Goal: Task Accomplishment & Management: Use online tool/utility

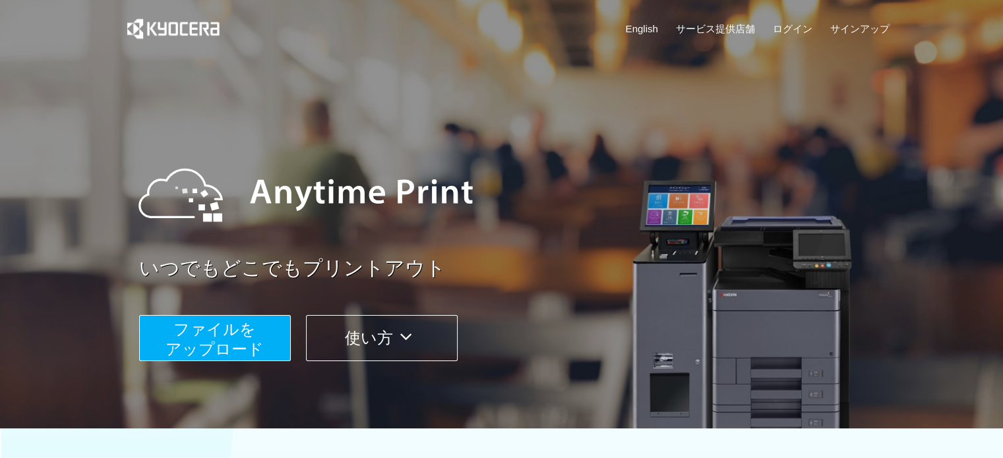
click at [269, 327] on button "ファイルを ​​アップロード" at bounding box center [215, 338] width 152 height 46
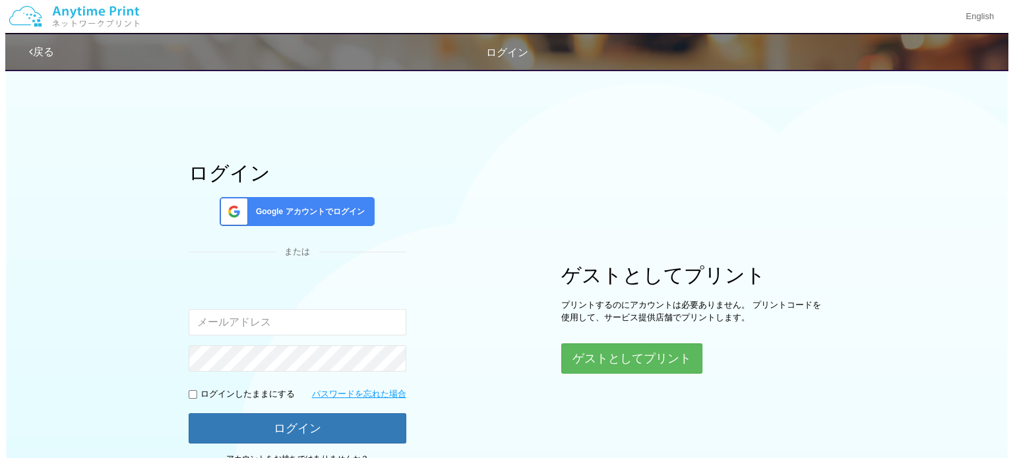
scroll to position [112, 0]
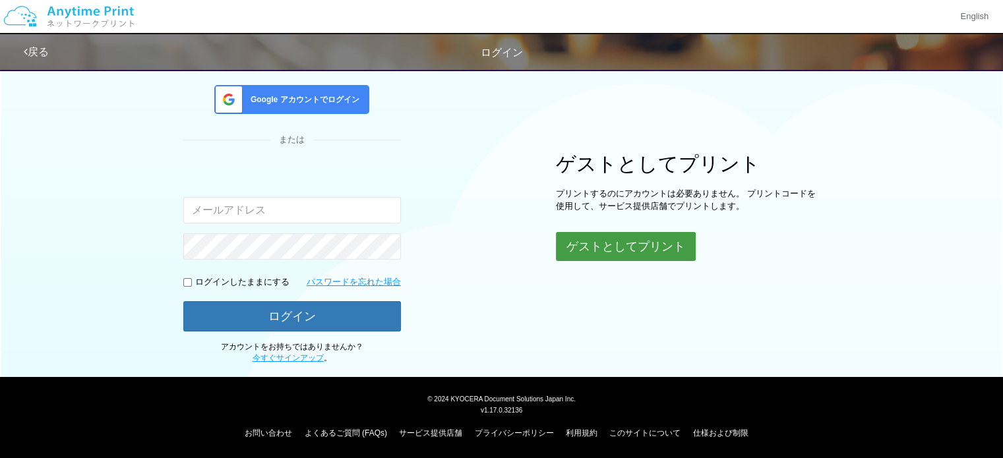
click at [598, 250] on button "ゲストとしてプリント" at bounding box center [626, 246] width 140 height 29
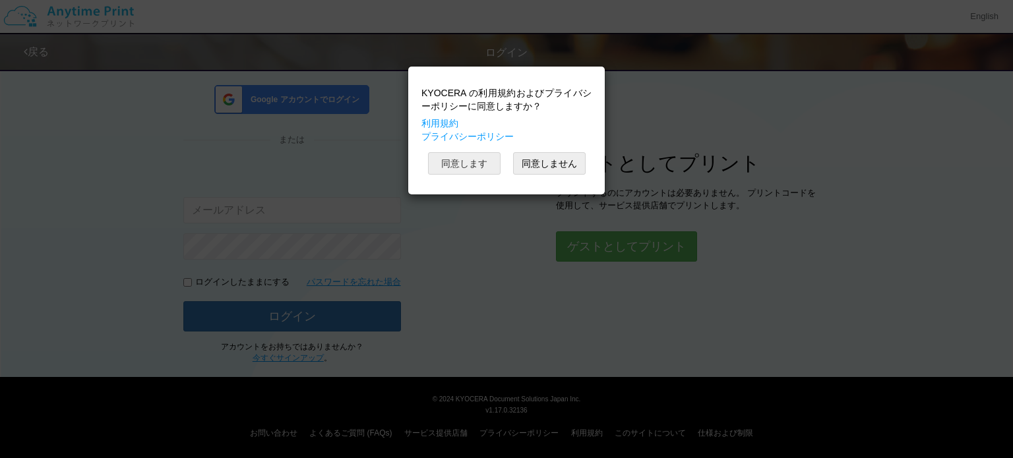
click at [477, 160] on button "同意します" at bounding box center [464, 163] width 73 height 22
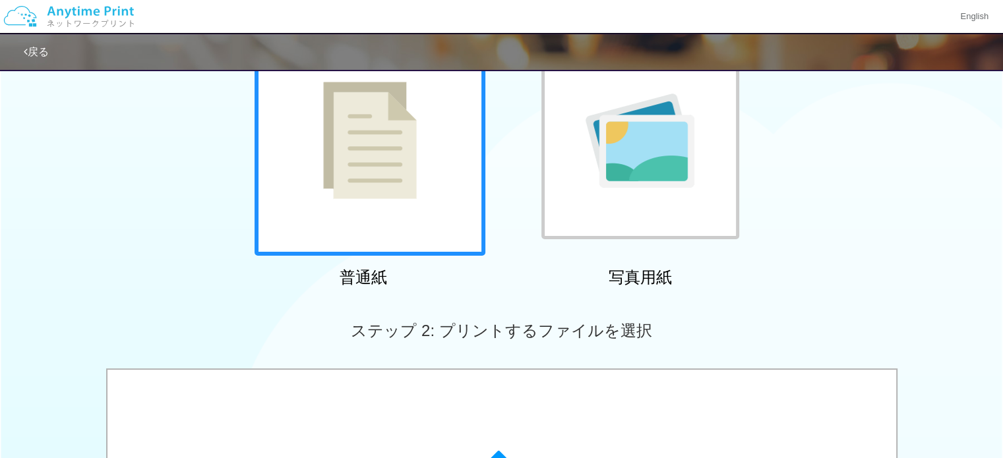
click at [415, 137] on img at bounding box center [370, 140] width 94 height 117
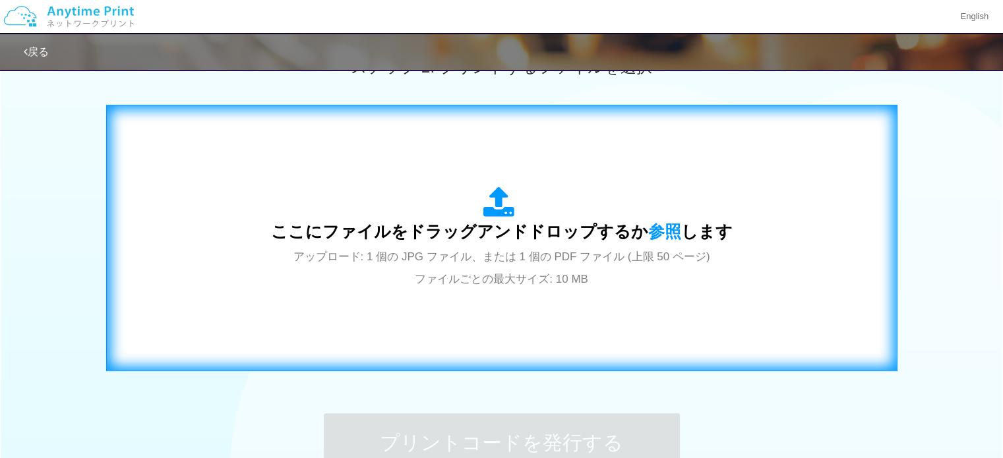
click at [474, 213] on div "ここにファイルをドラッグアンドドロップするか 参照 します アップロード: 1 個の JPG ファイル、または 1 個の PDF ファイル (上限 50 ペー…" at bounding box center [502, 238] width 462 height 103
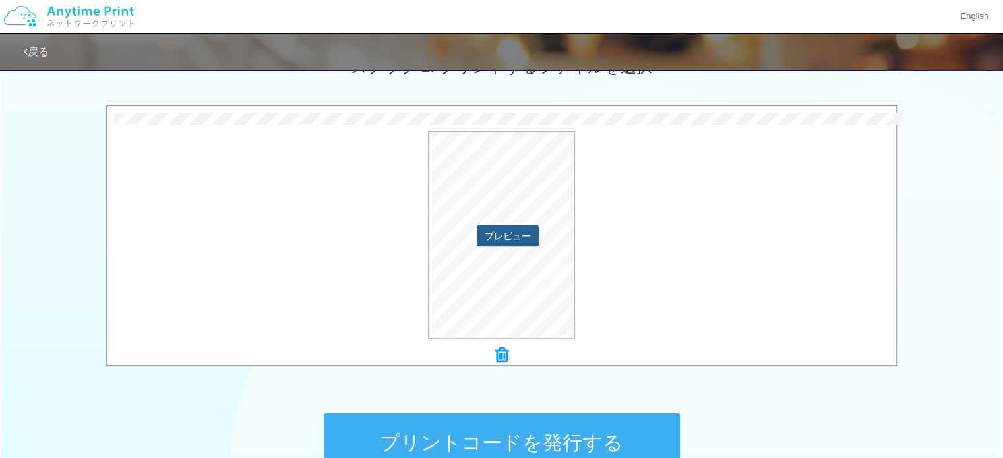
click at [526, 239] on button "プレビュー" at bounding box center [508, 236] width 62 height 21
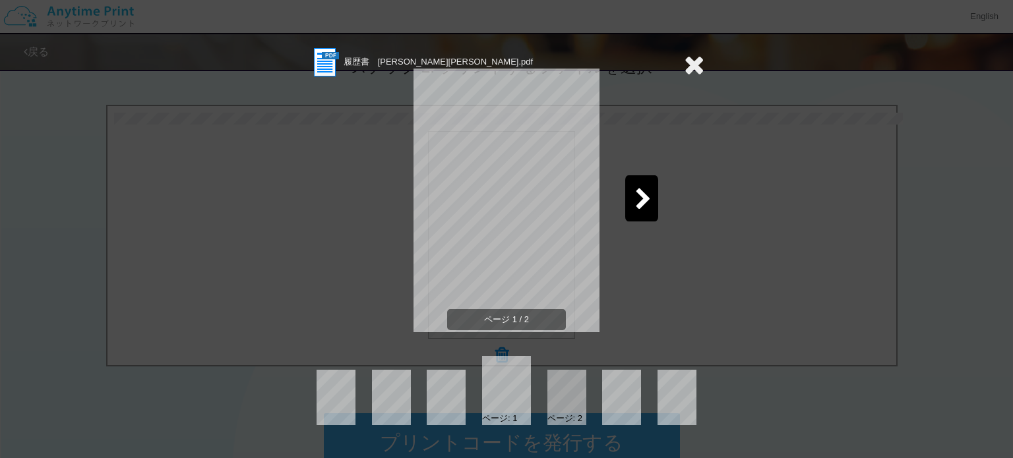
click at [646, 202] on icon at bounding box center [643, 200] width 16 height 23
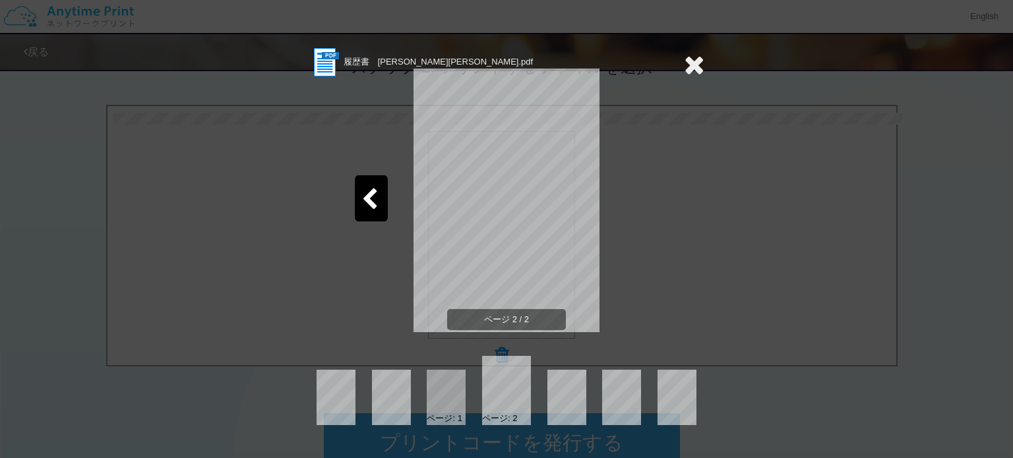
click at [689, 59] on icon at bounding box center [694, 64] width 20 height 26
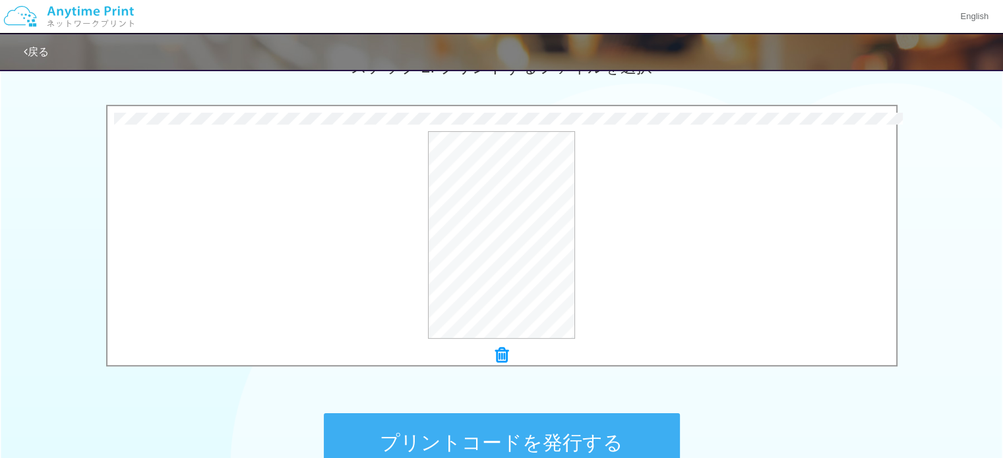
scroll to position [528, 0]
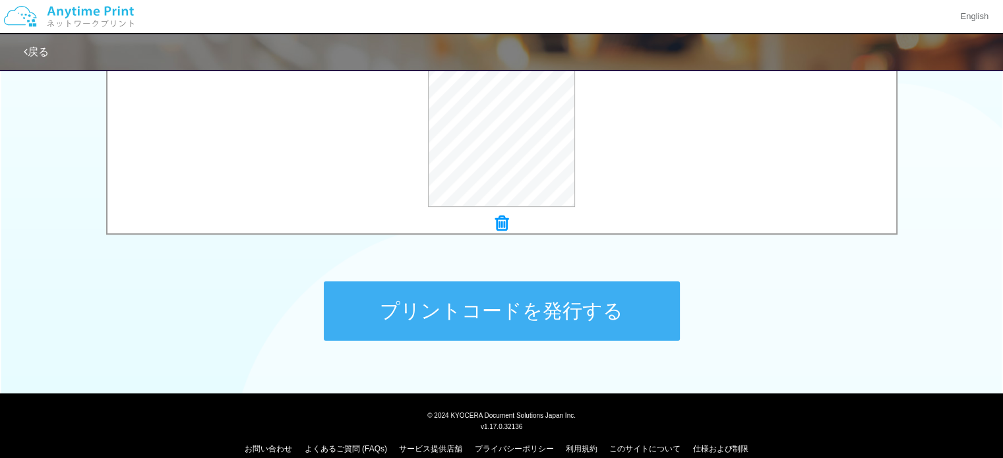
click at [497, 303] on button "プリントコードを発行する" at bounding box center [502, 311] width 356 height 59
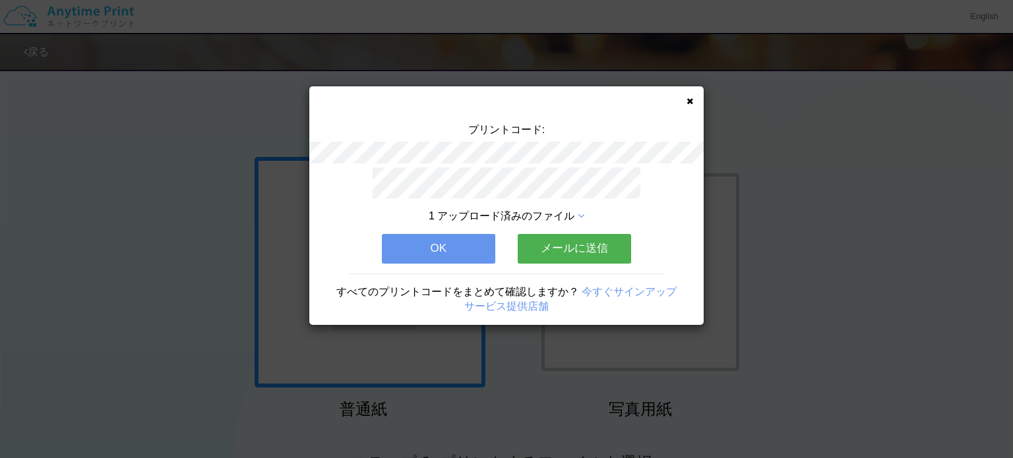
click at [468, 249] on button "OK" at bounding box center [438, 248] width 113 height 29
